Goal: Transaction & Acquisition: Purchase product/service

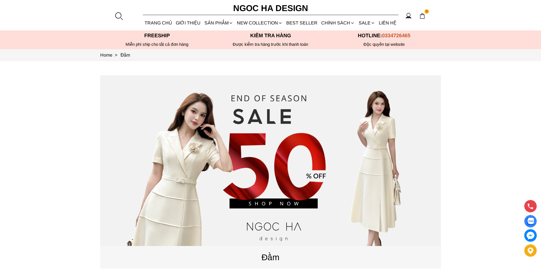
scroll to position [199, 0]
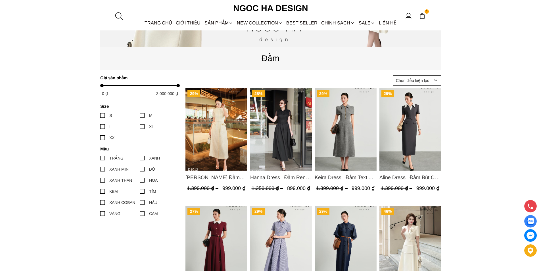
click at [230, 120] on img "Product image - Catherine Dress_ Đầm Ren Đính Hoa Túi Màu Kem D1012" at bounding box center [217, 129] width 62 height 82
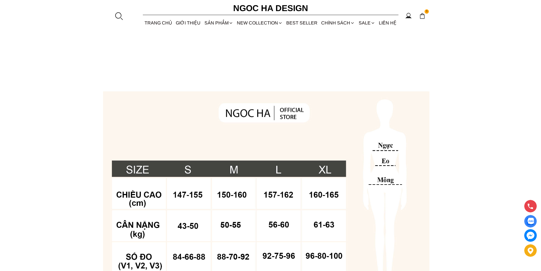
scroll to position [426, 0]
